Goal: Transaction & Acquisition: Book appointment/travel/reservation

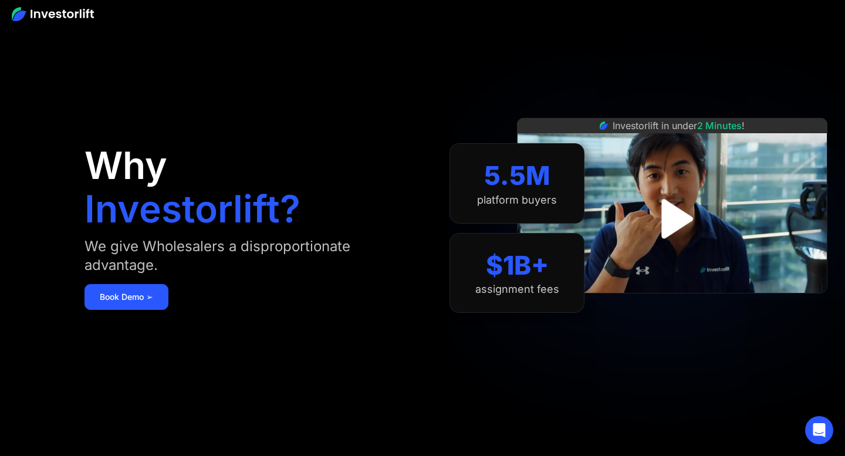
click at [679, 216] on img "open lightbox" at bounding box center [672, 219] width 72 height 72
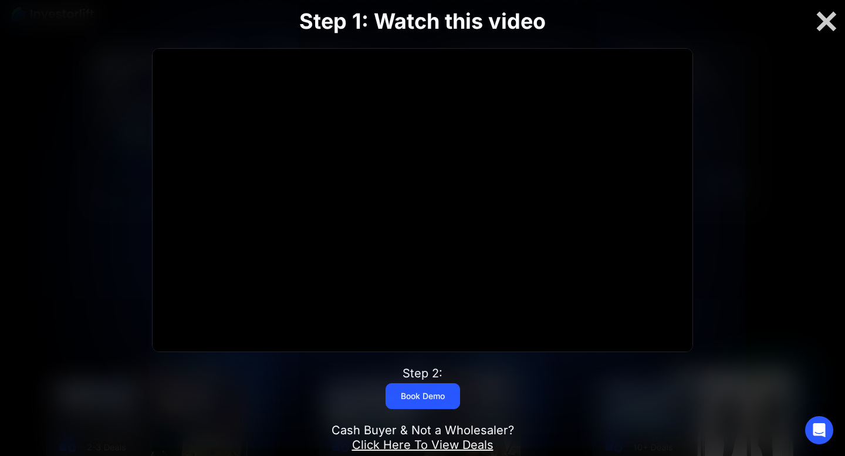
scroll to position [761, 0]
click at [431, 395] on link "Book Demo" at bounding box center [422, 396] width 74 height 26
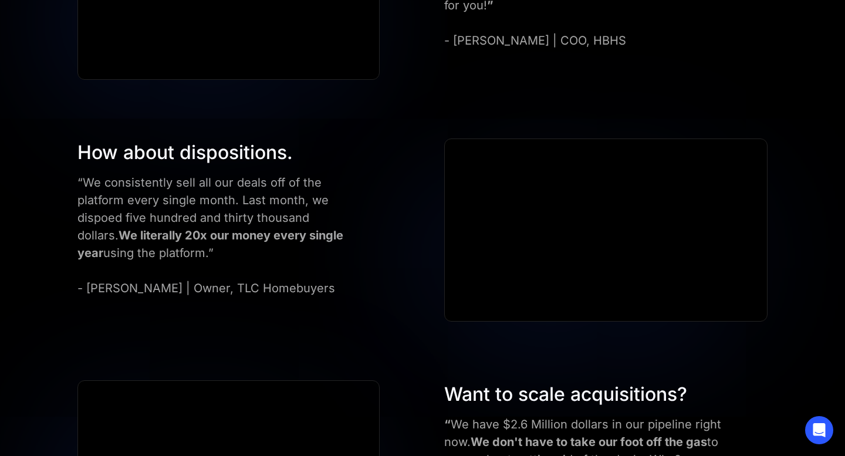
scroll to position [1522, 0]
